Goal: Register for event/course

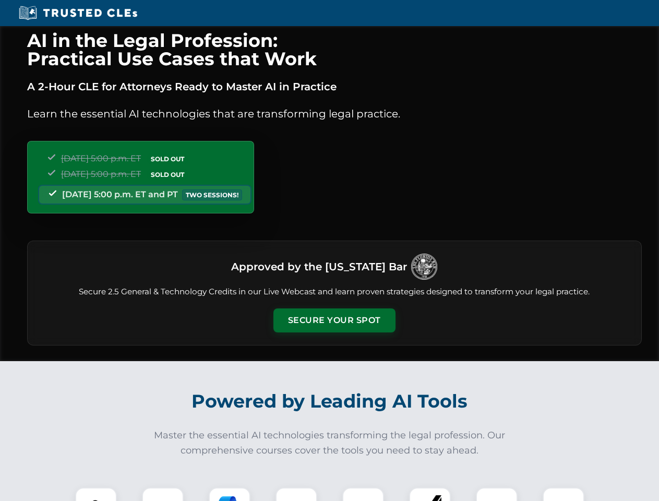
click at [334, 320] on button "Secure Your Spot" at bounding box center [334, 320] width 122 height 24
click at [96, 494] on img at bounding box center [96, 508] width 30 height 30
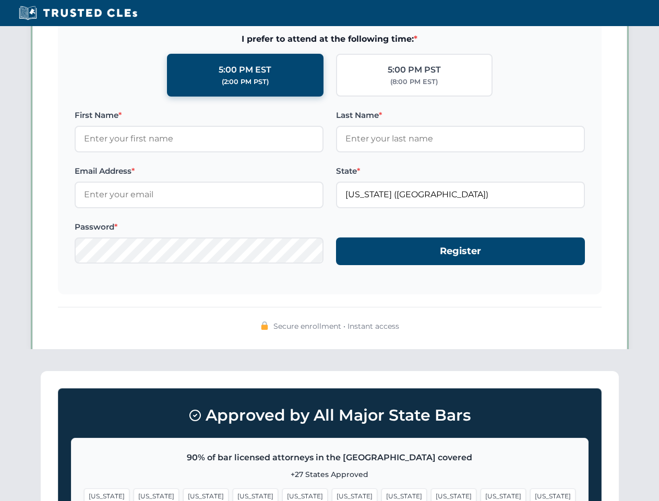
click at [381, 494] on span "[US_STATE]" at bounding box center [403, 495] width 45 height 15
click at [480, 494] on span "[US_STATE]" at bounding box center [502, 495] width 45 height 15
